Goal: Download file/media

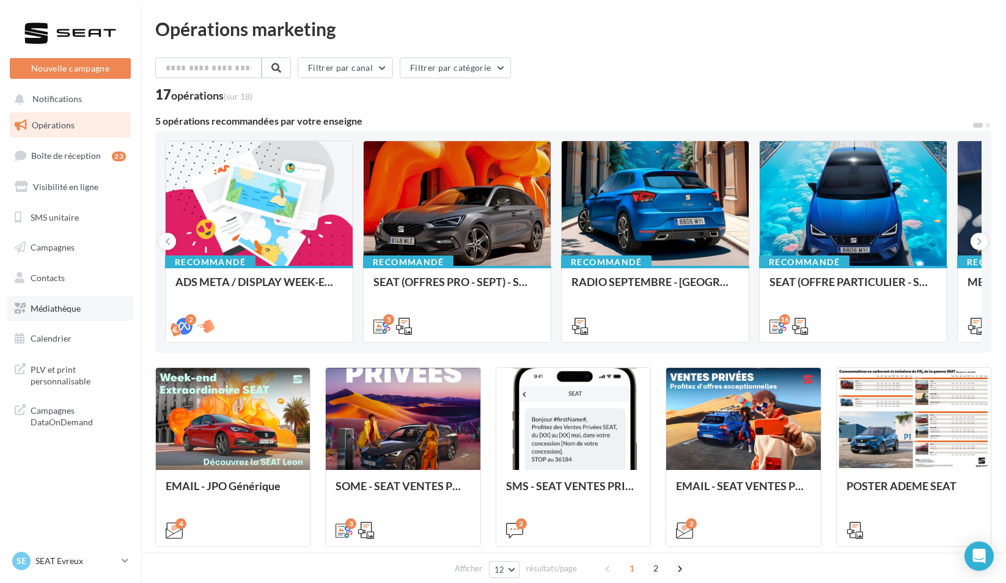
click at [84, 296] on link "Médiathèque" at bounding box center [70, 309] width 126 height 26
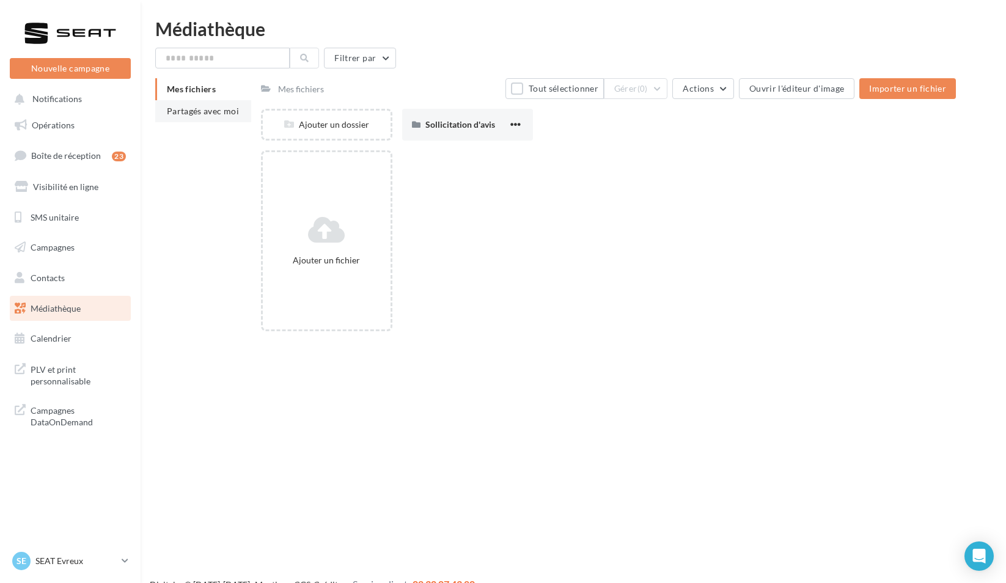
click at [208, 113] on span "Partagés avec moi" at bounding box center [203, 111] width 72 height 10
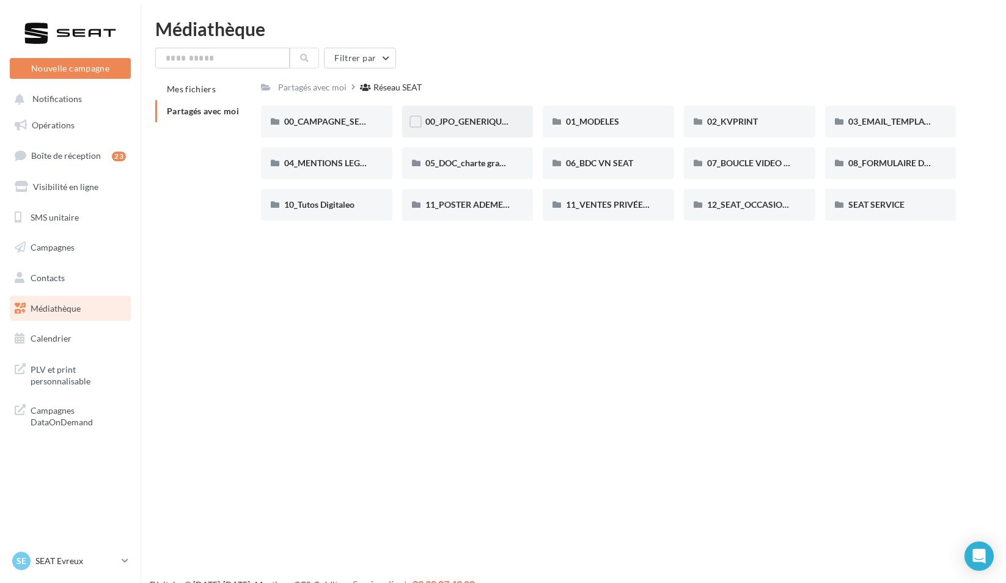
click at [449, 128] on div "00_JPO_GENERIQUE IBIZA ARONA" at bounding box center [467, 122] width 131 height 32
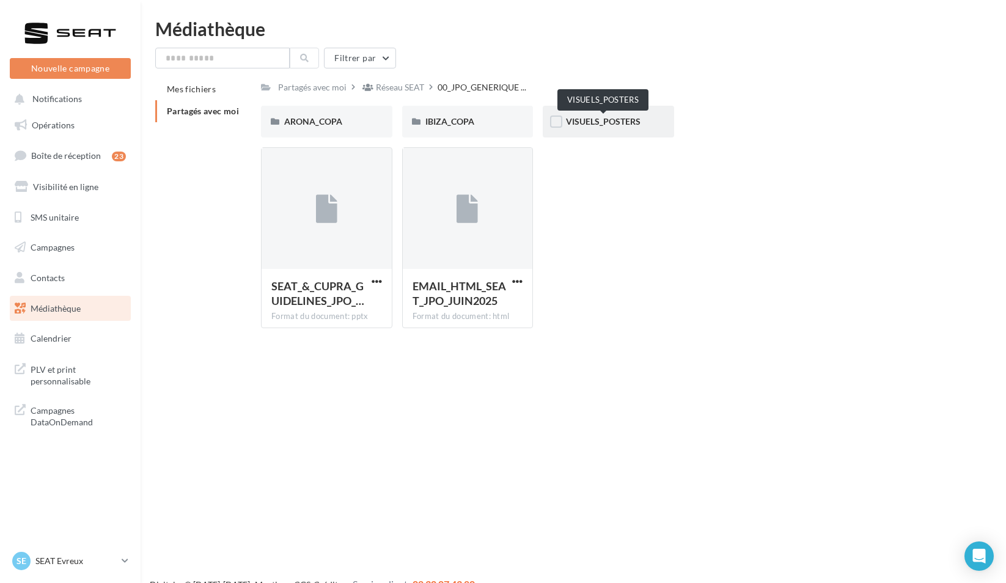
click at [595, 121] on span "VISUELS_POSTERS" at bounding box center [603, 121] width 75 height 10
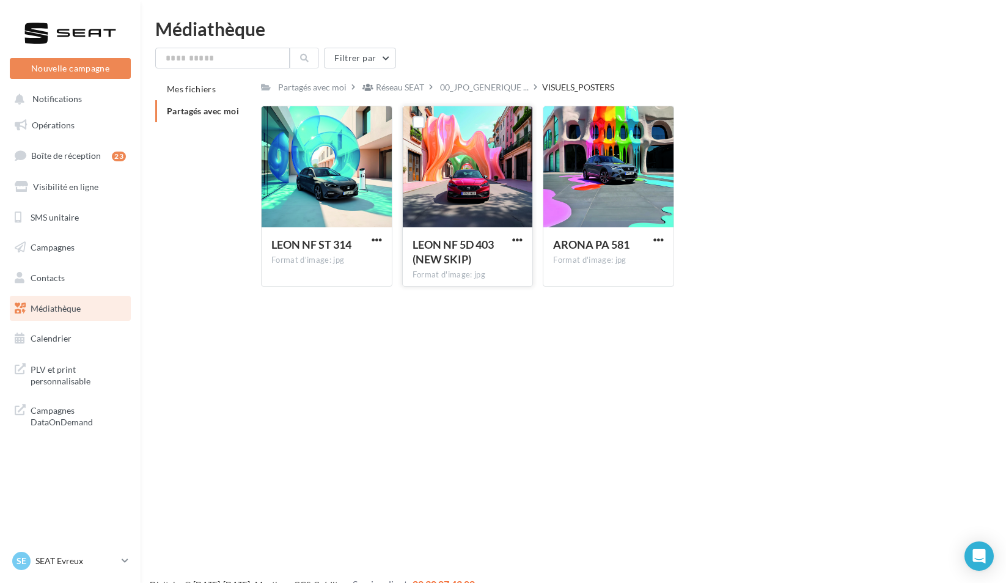
click at [469, 156] on div at bounding box center [468, 167] width 130 height 122
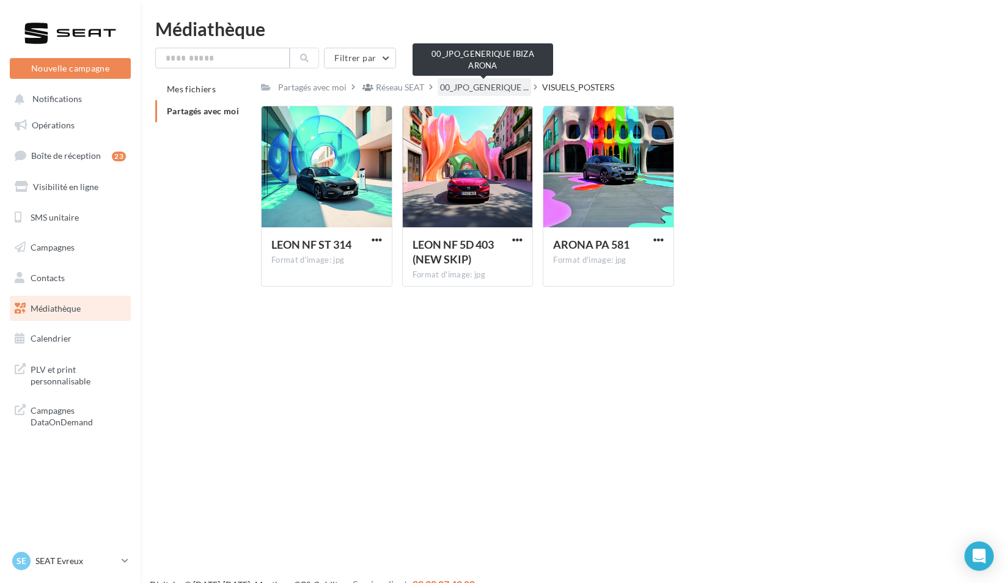
click at [479, 90] on span "00_JPO_GENERIQUE ..." at bounding box center [484, 87] width 89 height 12
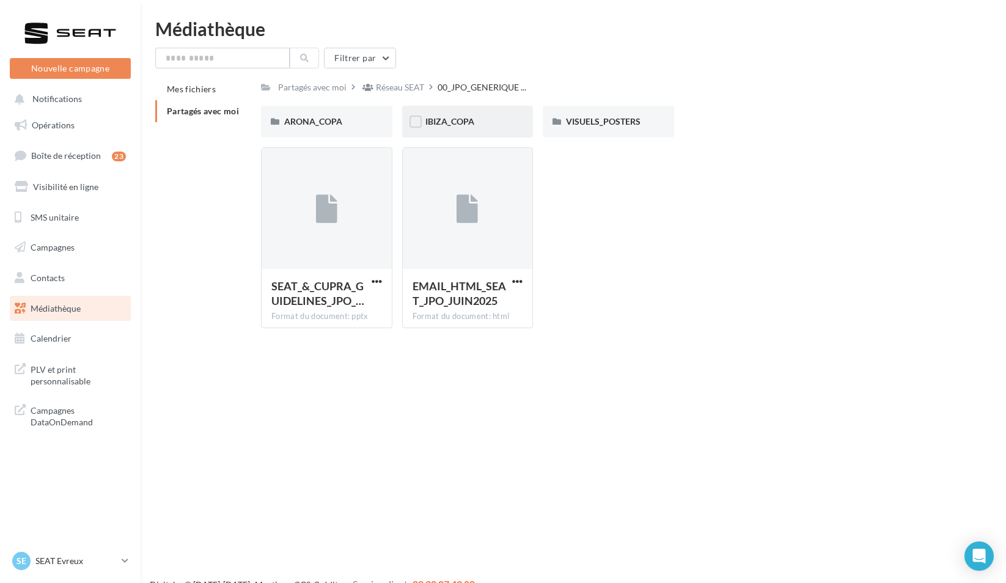
click at [462, 114] on div "IBIZA_COPA" at bounding box center [467, 122] width 131 height 32
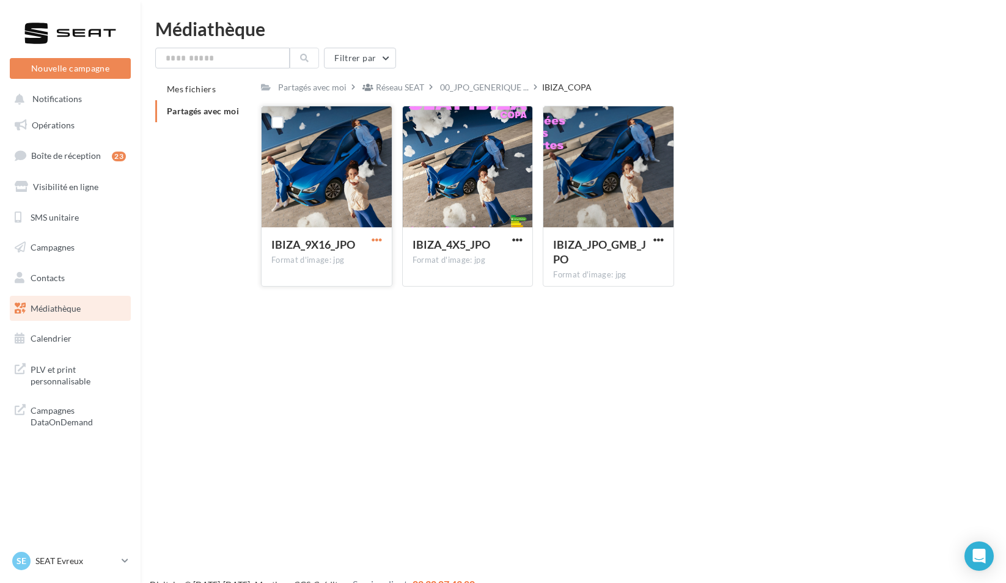
click at [380, 241] on span "button" at bounding box center [377, 240] width 10 height 10
click at [369, 260] on button "Télécharger" at bounding box center [323, 264] width 122 height 32
click at [407, 354] on div "Nouvelle campagne Nouvelle campagne Notifications Opérations Boîte de réception…" at bounding box center [503, 311] width 1006 height 583
click at [507, 86] on span "00_JPO_GENERIQUE ..." at bounding box center [484, 87] width 89 height 12
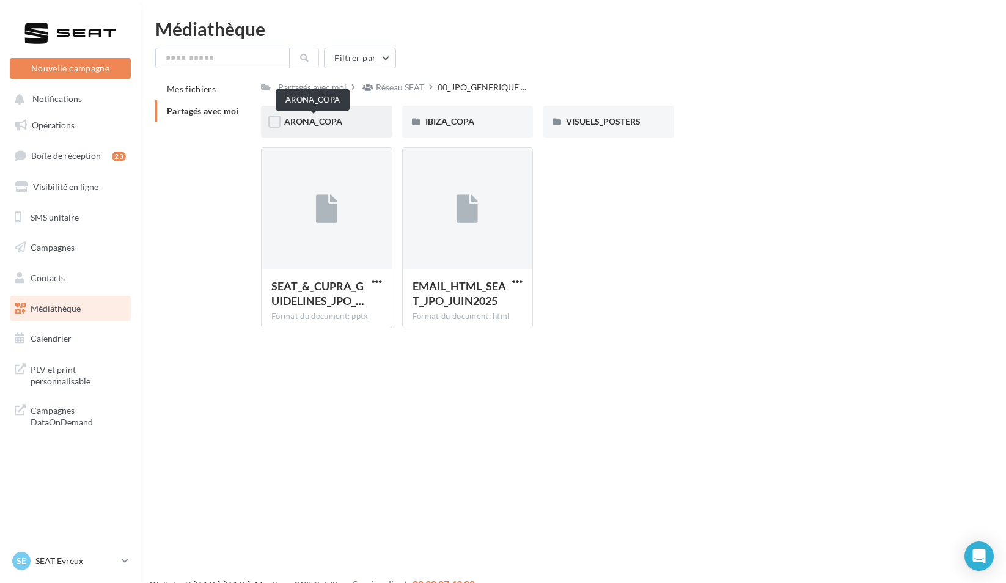
click at [328, 122] on span "ARONA_COPA" at bounding box center [313, 121] width 58 height 10
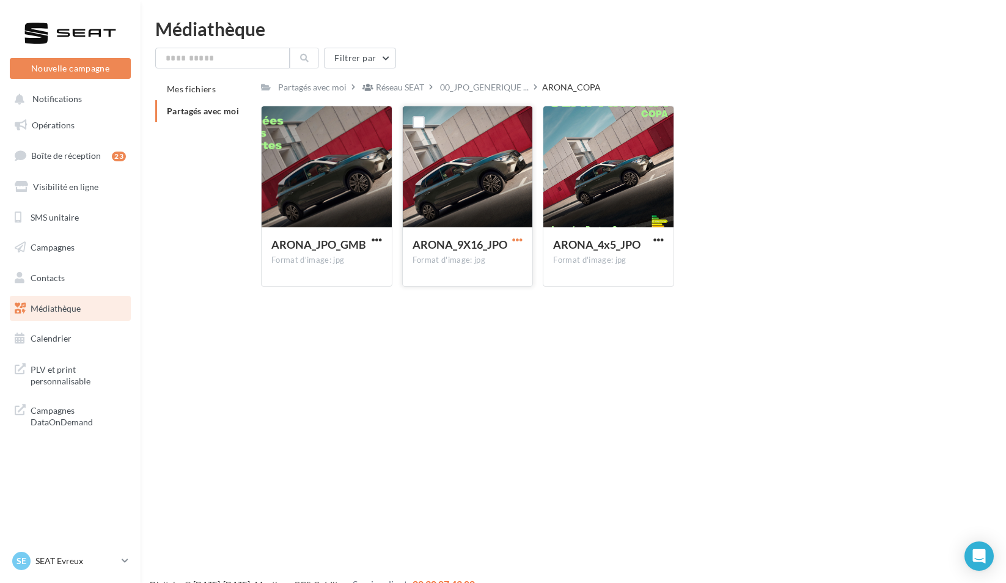
click at [515, 238] on span "button" at bounding box center [517, 240] width 10 height 10
click at [504, 260] on button "Télécharger" at bounding box center [464, 264] width 122 height 32
click at [509, 400] on div "Nouvelle campagne Nouvelle campagne Notifications Opérations Boîte de réception…" at bounding box center [503, 311] width 1006 height 583
click at [88, 573] on div "SE SEAT Evreux SEAT-EVREUX" at bounding box center [70, 561] width 121 height 24
click at [87, 567] on p "SEAT Evreux" at bounding box center [75, 561] width 81 height 12
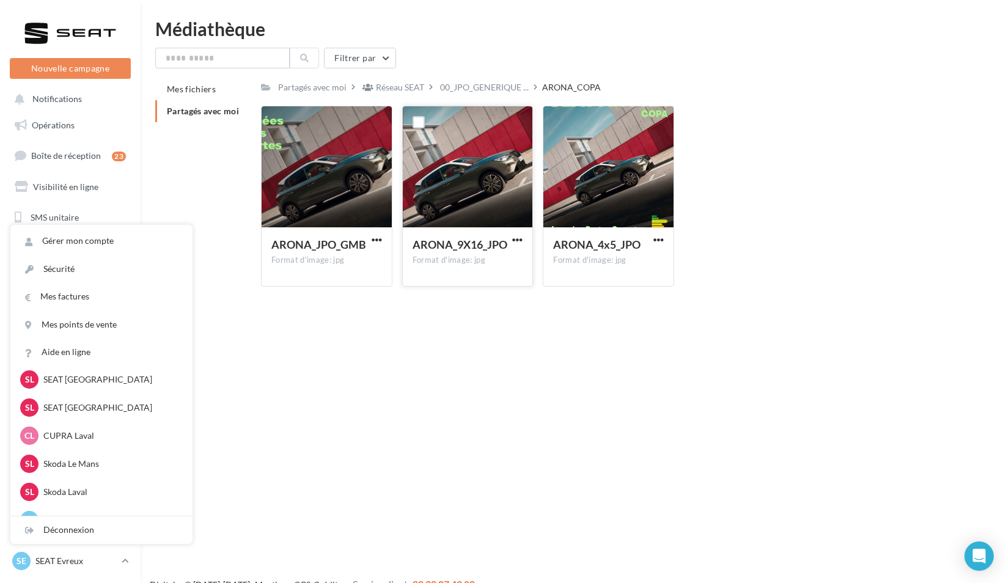
scroll to position [183, 0]
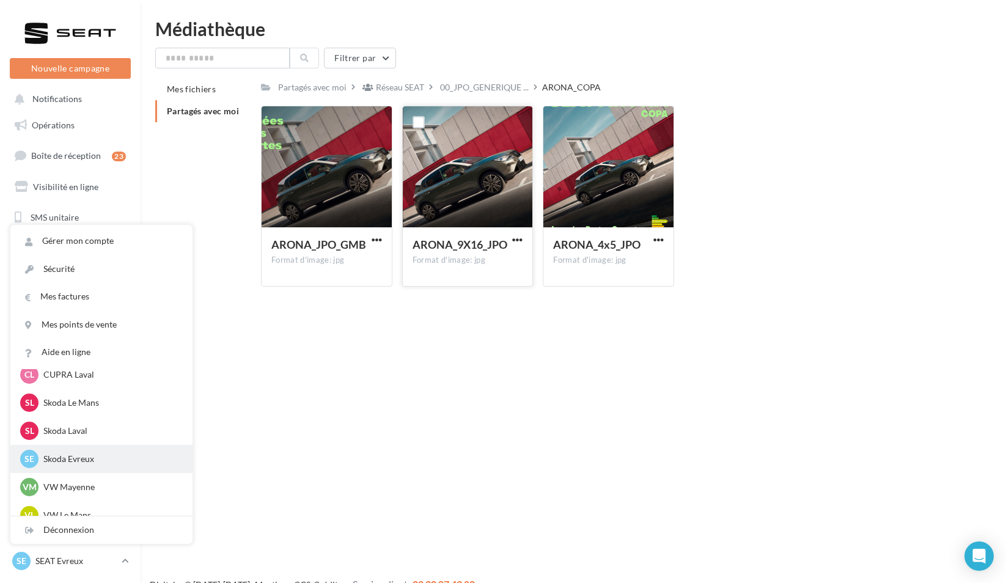
click at [92, 455] on p "Skoda Evreux" at bounding box center [110, 459] width 134 height 12
